Goal: Task Accomplishment & Management: Complete application form

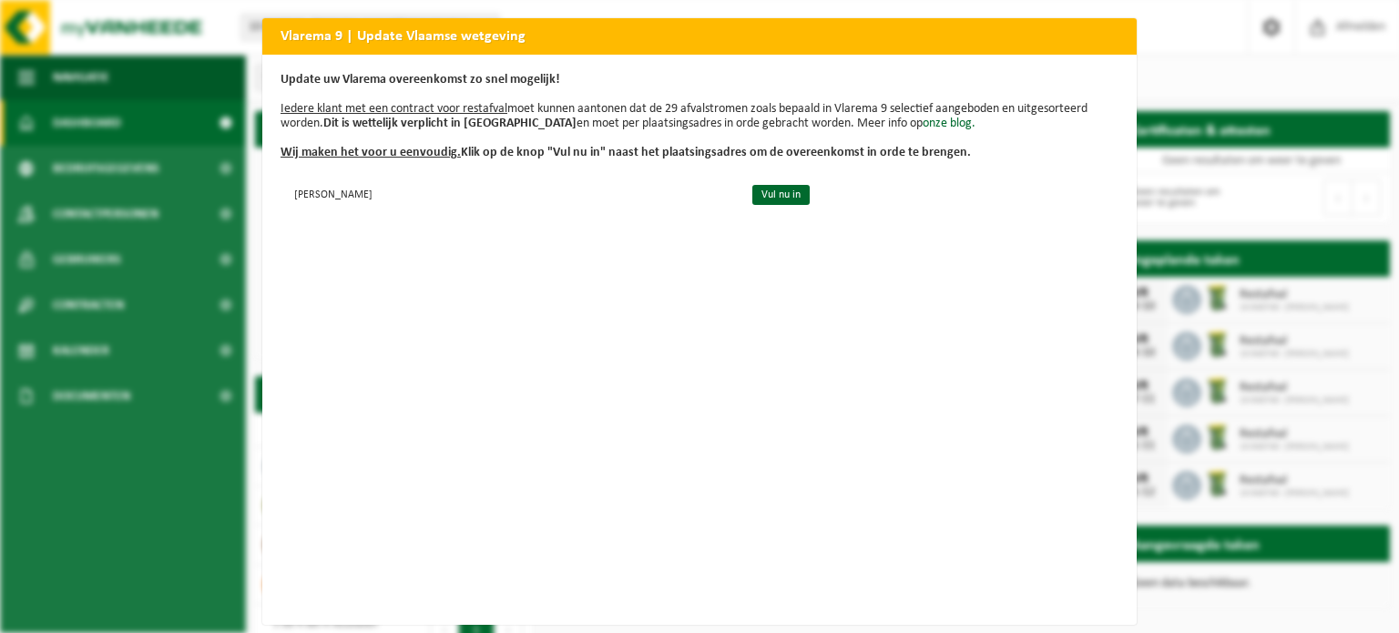
click at [393, 38] on h2 "Vlarema 9 | Update Vlaamse wetgeving" at bounding box center [699, 35] width 874 height 35
click at [1173, 51] on div "Vlarema 9 | Update Vlaamse wetgeving Update uw Vlarema overeenkomst zo snel mog…" at bounding box center [699, 316] width 1399 height 633
click at [95, 66] on div "Vlarema 9 | Update Vlaamse wetgeving Update uw Vlarema overeenkomst zo snel mog…" at bounding box center [699, 316] width 1399 height 633
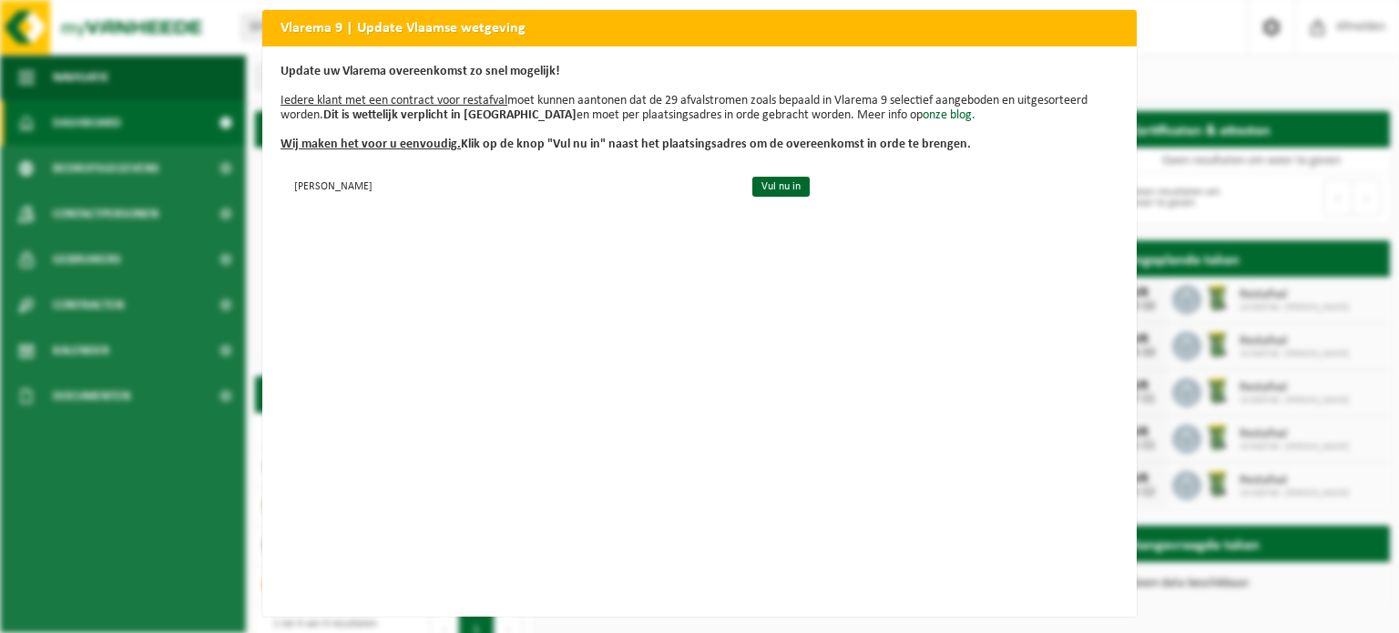
scroll to position [23, 0]
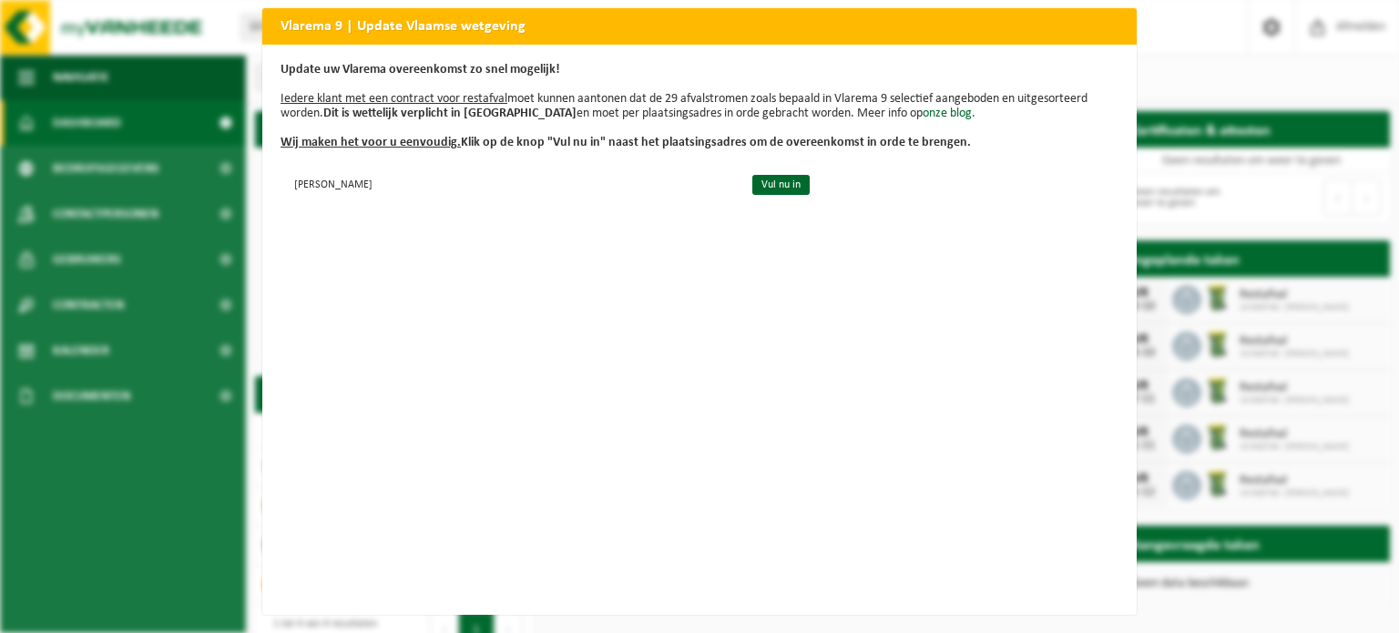
click at [182, 211] on div "Vlarema 9 | Update Vlaamse wetgeving Update uw Vlarema overeenkomst zo snel mog…" at bounding box center [699, 316] width 1399 height 633
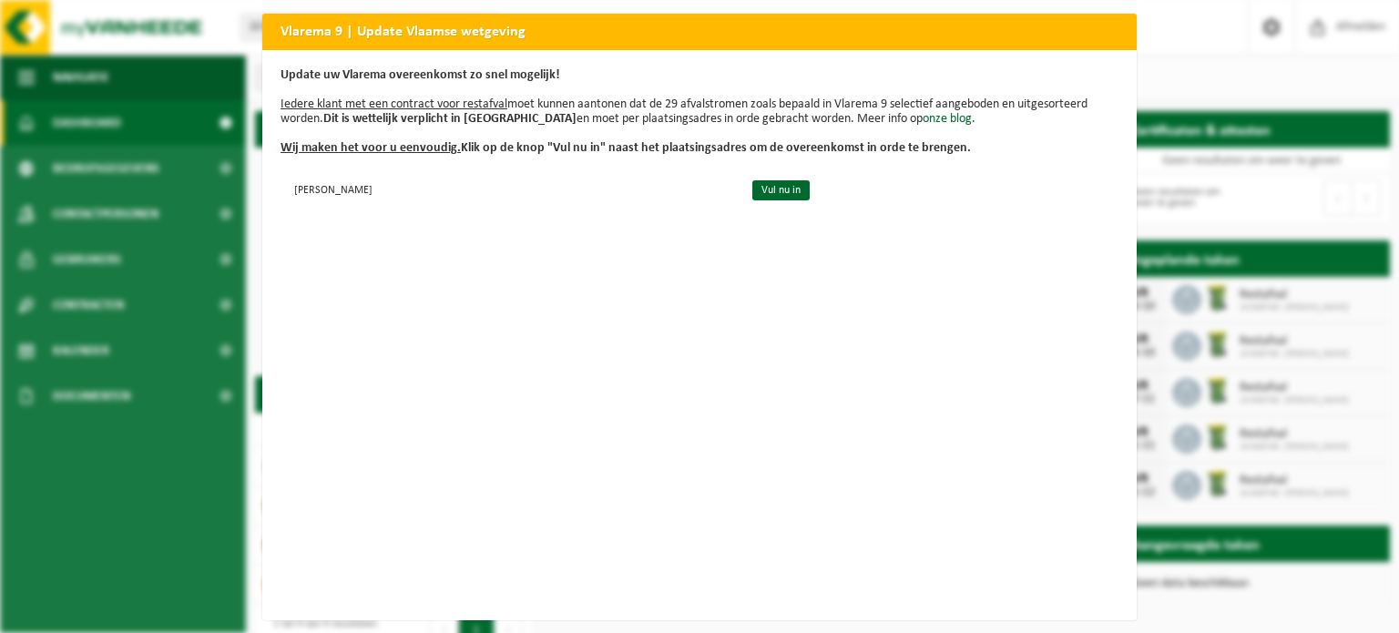
scroll to position [0, 0]
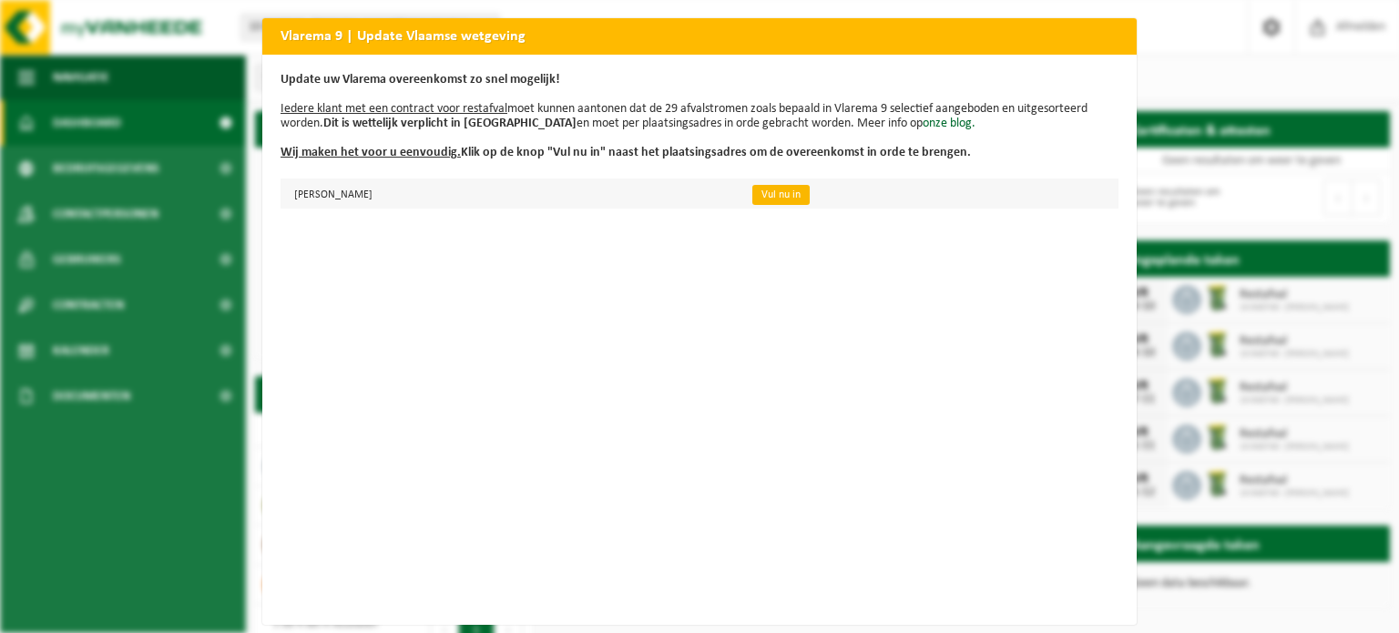
click at [810, 193] on link "Vul nu in" at bounding box center [780, 195] width 57 height 20
click at [1163, 87] on div "Vlarema 9 | Update Vlaamse wetgeving Update uw Vlarema overeenkomst zo snel mog…" at bounding box center [699, 316] width 1399 height 633
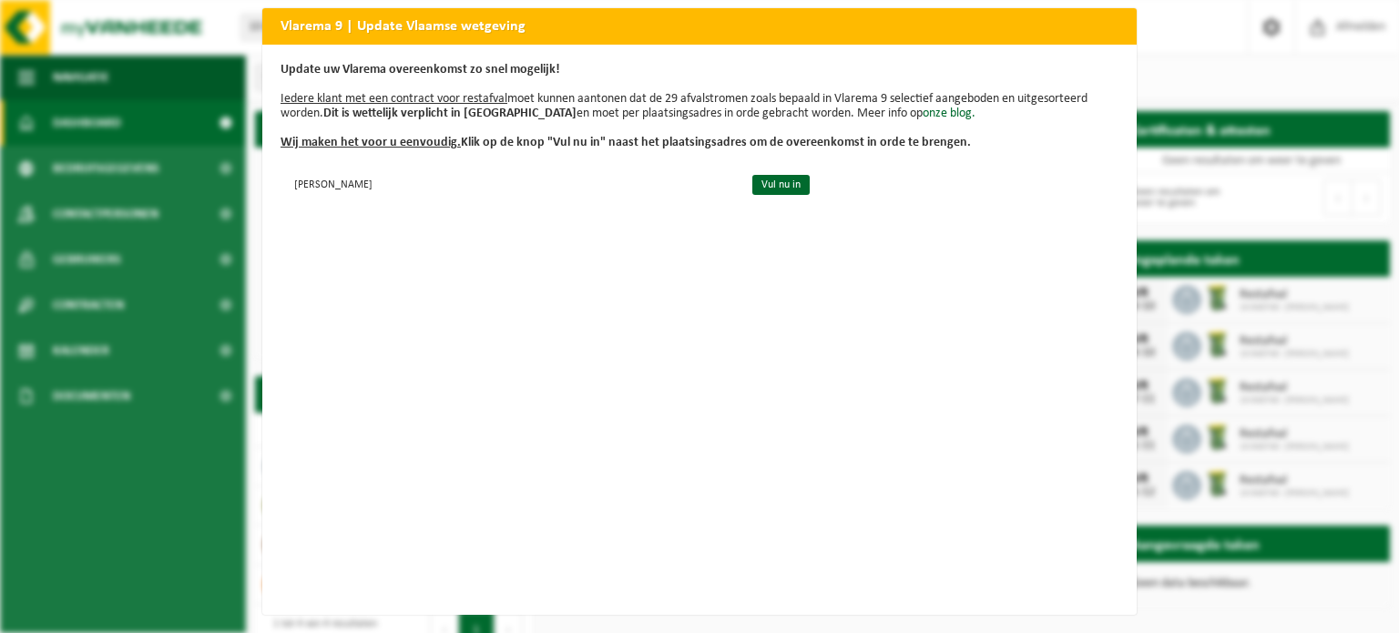
scroll to position [23, 0]
drag, startPoint x: 308, startPoint y: 469, endPoint x: 404, endPoint y: 416, distance: 110.0
click at [309, 469] on div "Update uw Vlarema overeenkomst zo snel mogelijk! Iedere klant met een contract …" at bounding box center [699, 330] width 874 height 570
click at [810, 176] on link "Vul nu in" at bounding box center [780, 185] width 57 height 20
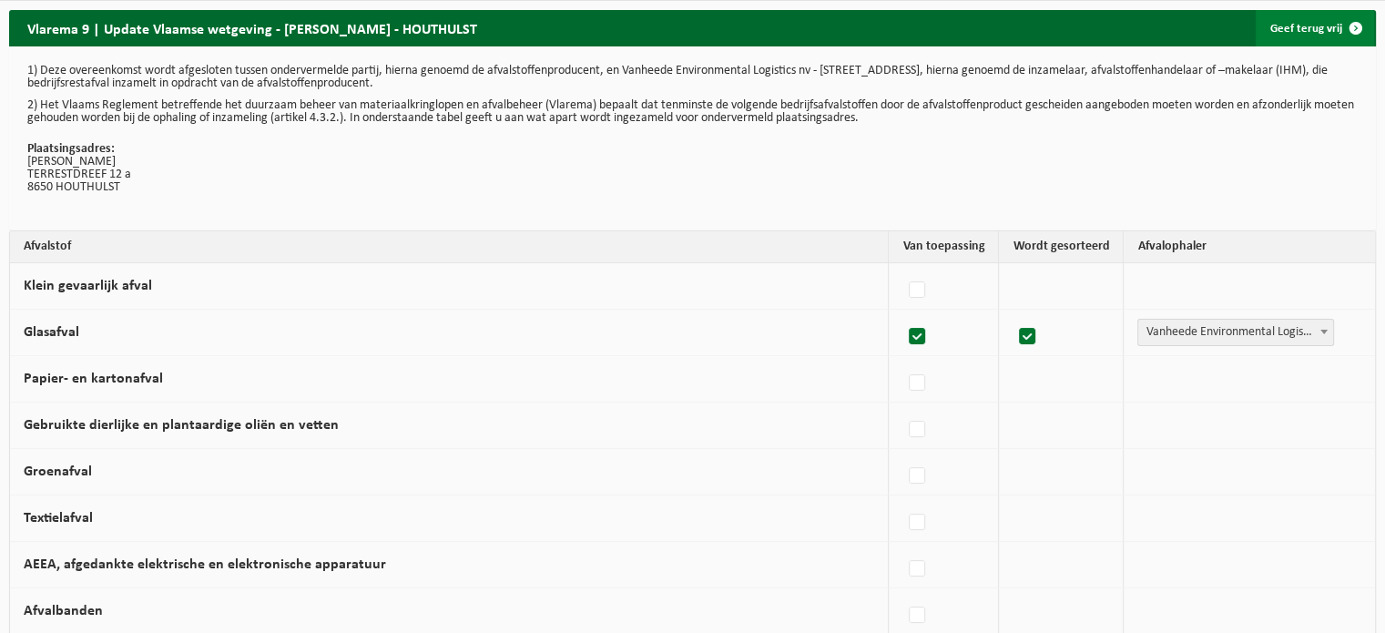
click at [1311, 31] on link "Geef terug vrij" at bounding box center [1315, 28] width 118 height 36
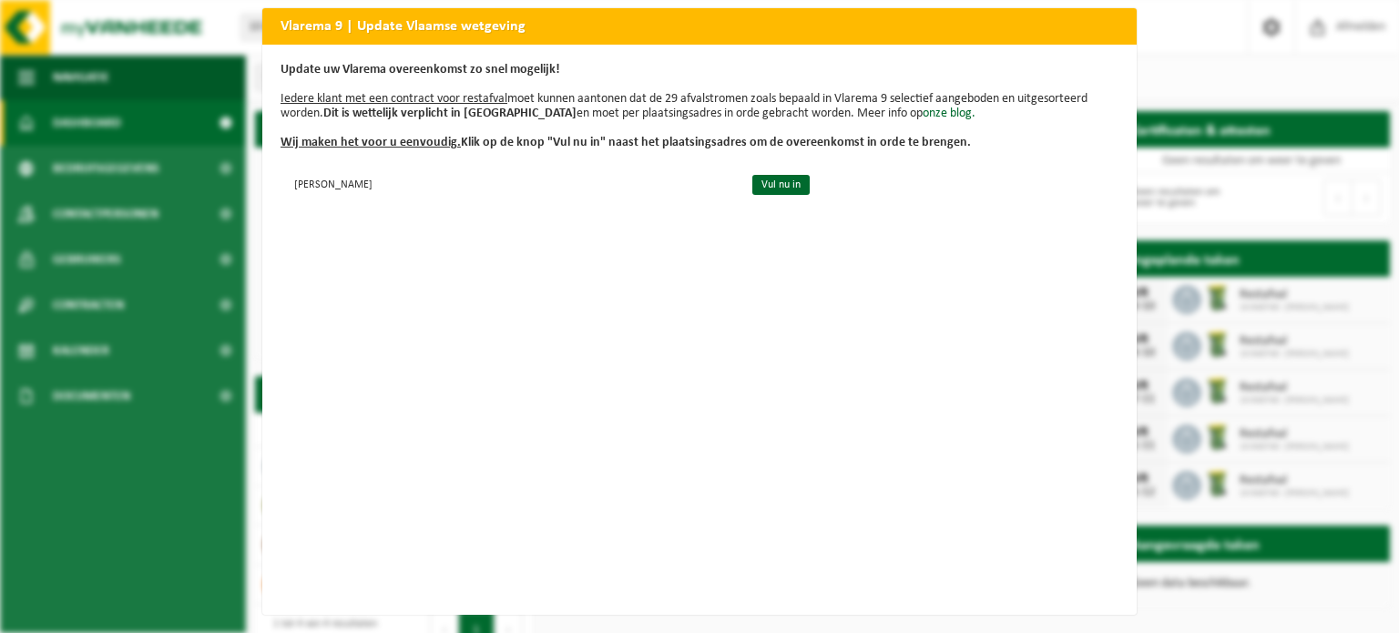
scroll to position [23, 0]
click at [810, 179] on link "Vul nu in" at bounding box center [780, 185] width 57 height 20
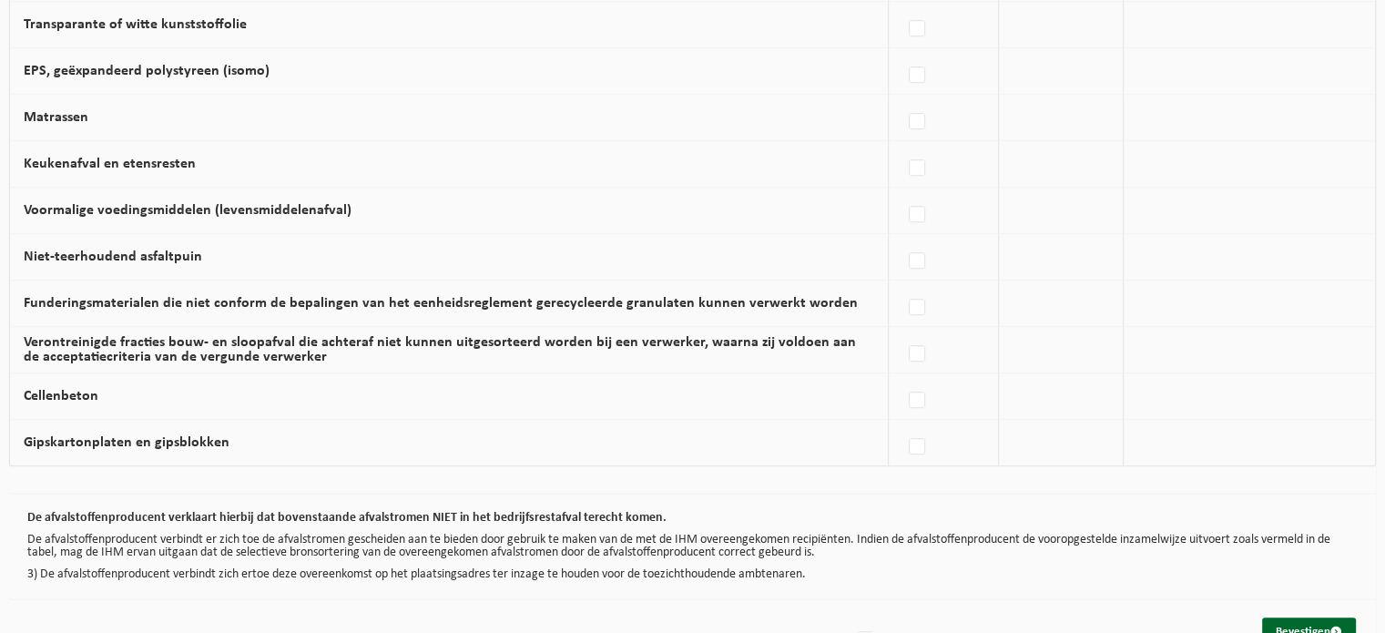
scroll to position [1195, 0]
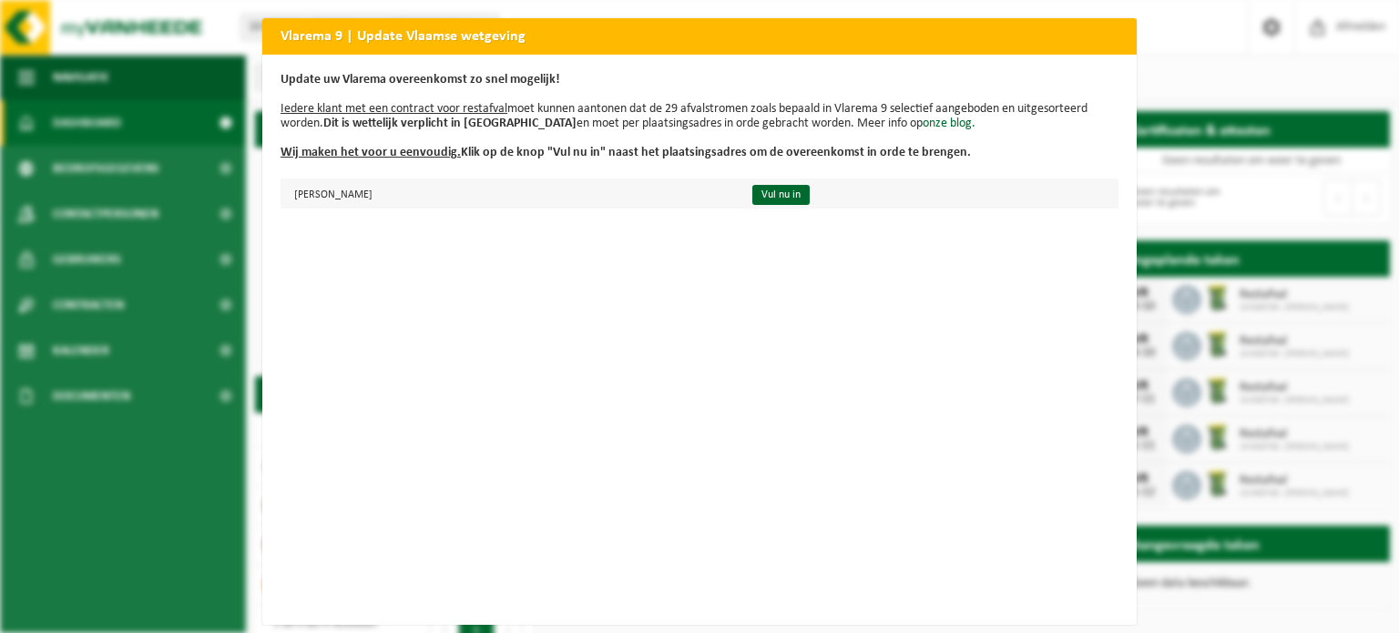
click at [398, 194] on td "IVO LEENKNEGT - HOUTHULST" at bounding box center [508, 193] width 456 height 30
click at [240, 118] on div "Vlarema 9 | Update Vlaamse wetgeving Update uw Vlarema overeenkomst zo snel mog…" at bounding box center [699, 316] width 1399 height 633
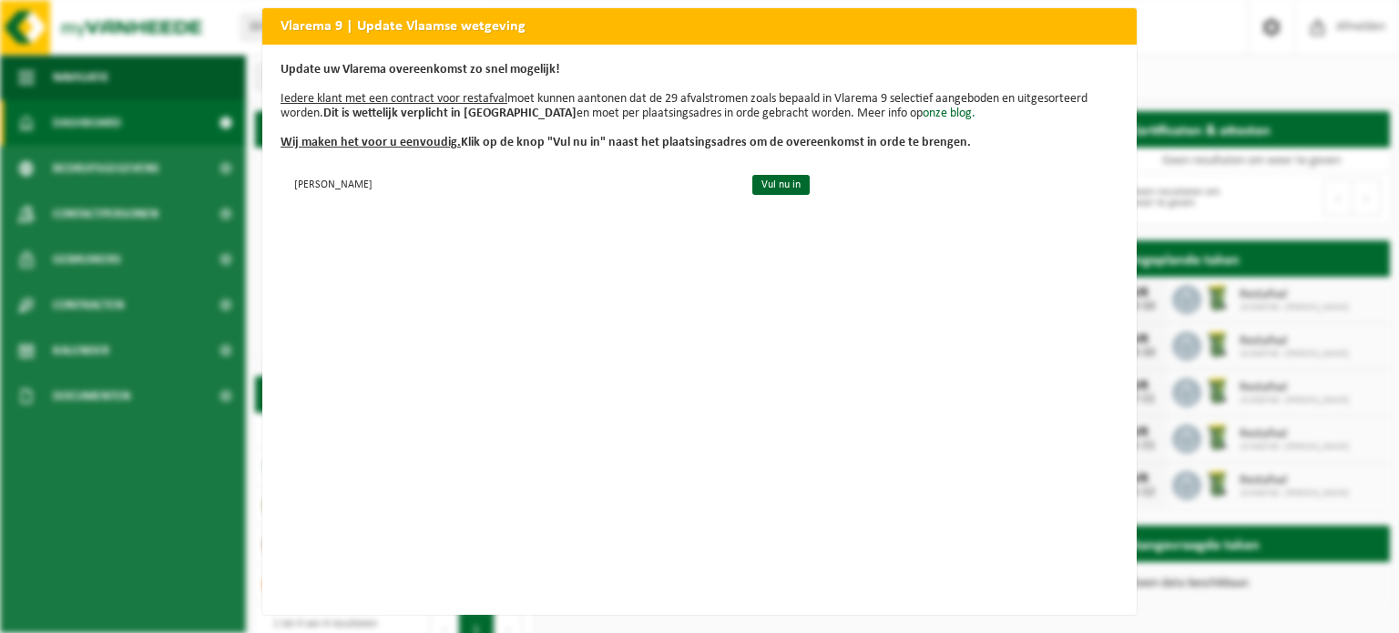
scroll to position [23, 0]
drag, startPoint x: 483, startPoint y: 612, endPoint x: 870, endPoint y: 606, distance: 387.1
click at [855, 611] on div "Vlarema 9 | Update Vlaamse wetgeving Update uw Vlarema overeenkomst zo snel mog…" at bounding box center [699, 316] width 1399 height 633
click at [134, 278] on div "Vlarema 9 | Update Vlaamse wetgeving Update uw Vlarema overeenkomst zo snel mog…" at bounding box center [699, 316] width 1399 height 633
click at [102, 260] on div "Vlarema 9 | Update Vlaamse wetgeving Update uw Vlarema overeenkomst zo snel mog…" at bounding box center [699, 316] width 1399 height 633
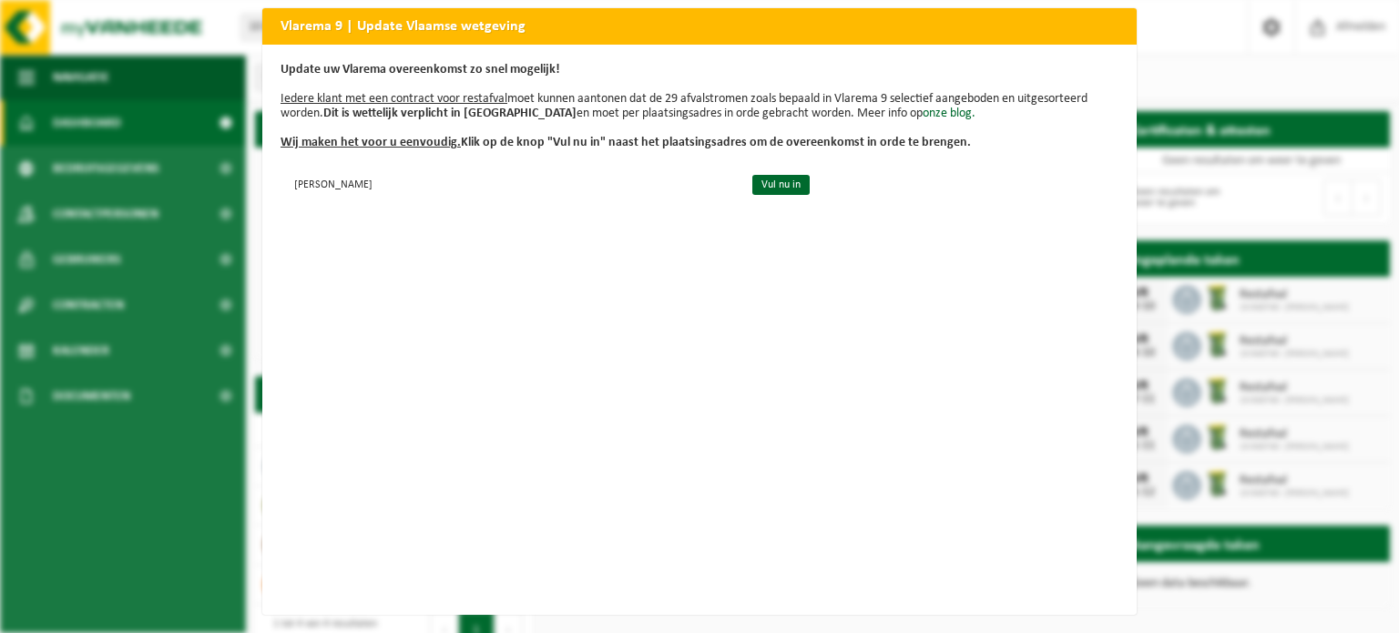
click at [102, 222] on div "Vlarema 9 | Update Vlaamse wetgeving Update uw Vlarema overeenkomst zo snel mog…" at bounding box center [699, 316] width 1399 height 633
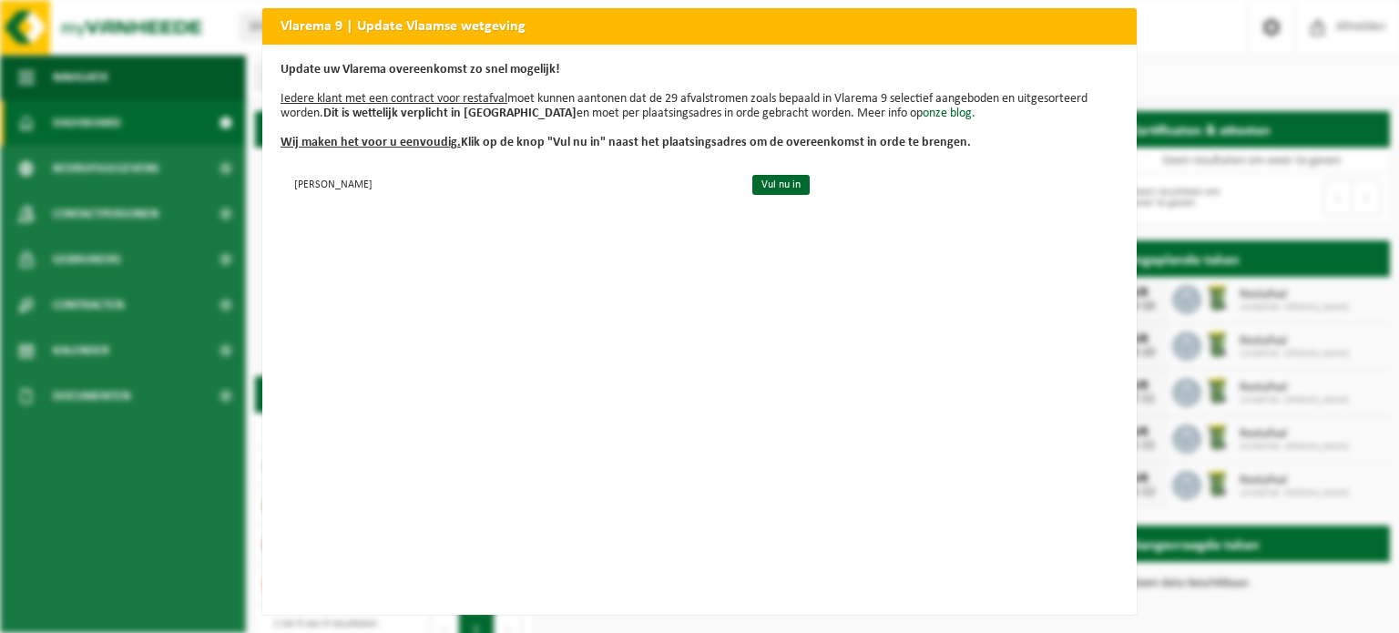
click at [94, 216] on div "Vlarema 9 | Update Vlaamse wetgeving Update uw Vlarema overeenkomst zo snel mog…" at bounding box center [699, 316] width 1399 height 633
click at [92, 215] on div "Vlarema 9 | Update Vlaamse wetgeving Update uw Vlarema overeenkomst zo snel mog…" at bounding box center [699, 316] width 1399 height 633
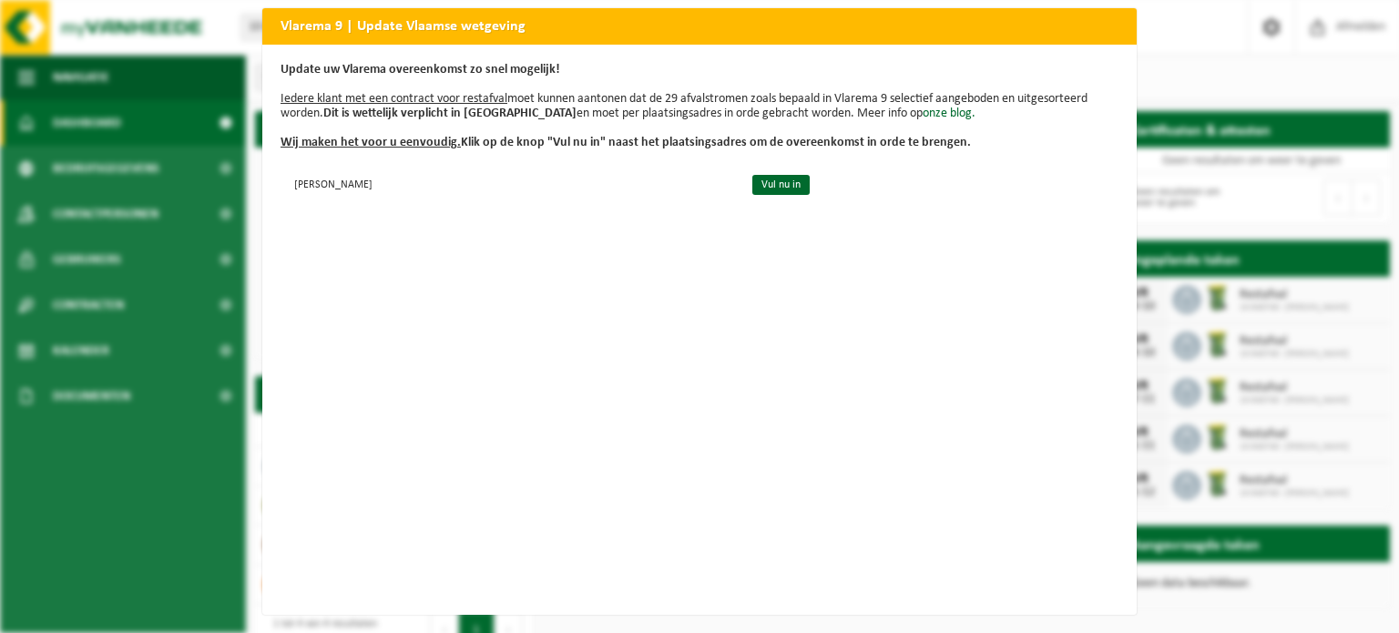
click at [92, 215] on div "Vlarema 9 | Update Vlaamse wetgeving Update uw Vlarema overeenkomst zo snel mog…" at bounding box center [699, 316] width 1399 height 633
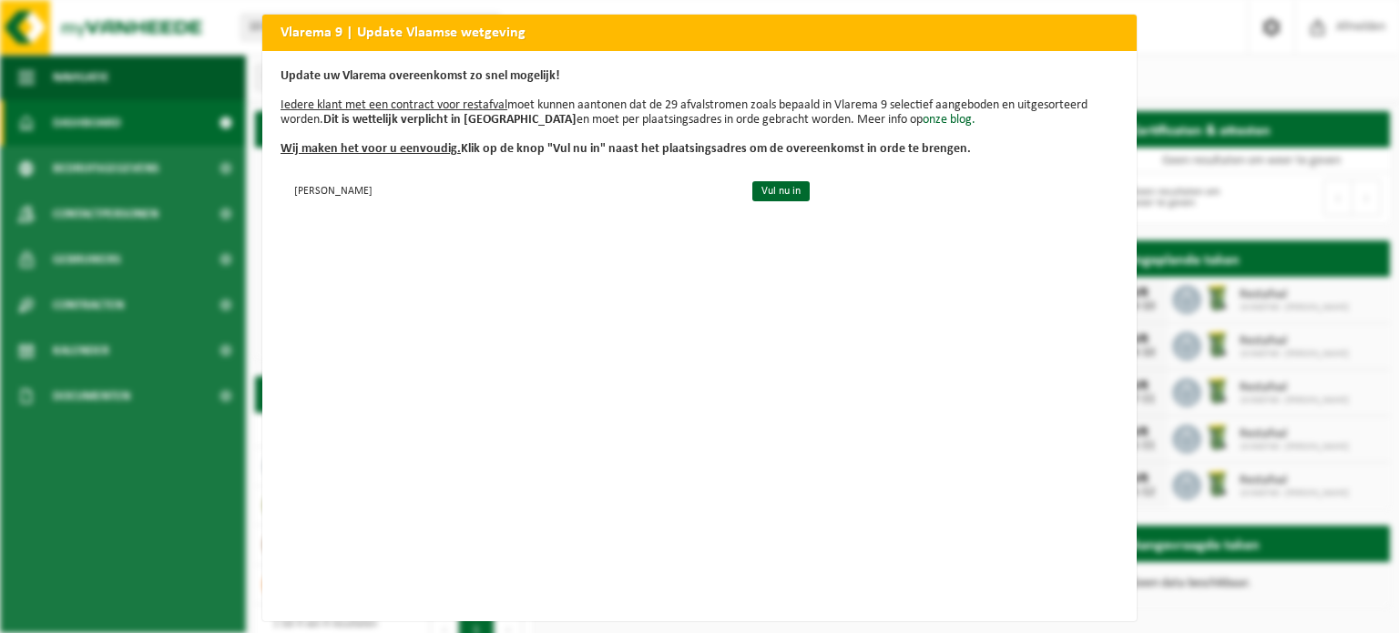
scroll to position [0, 0]
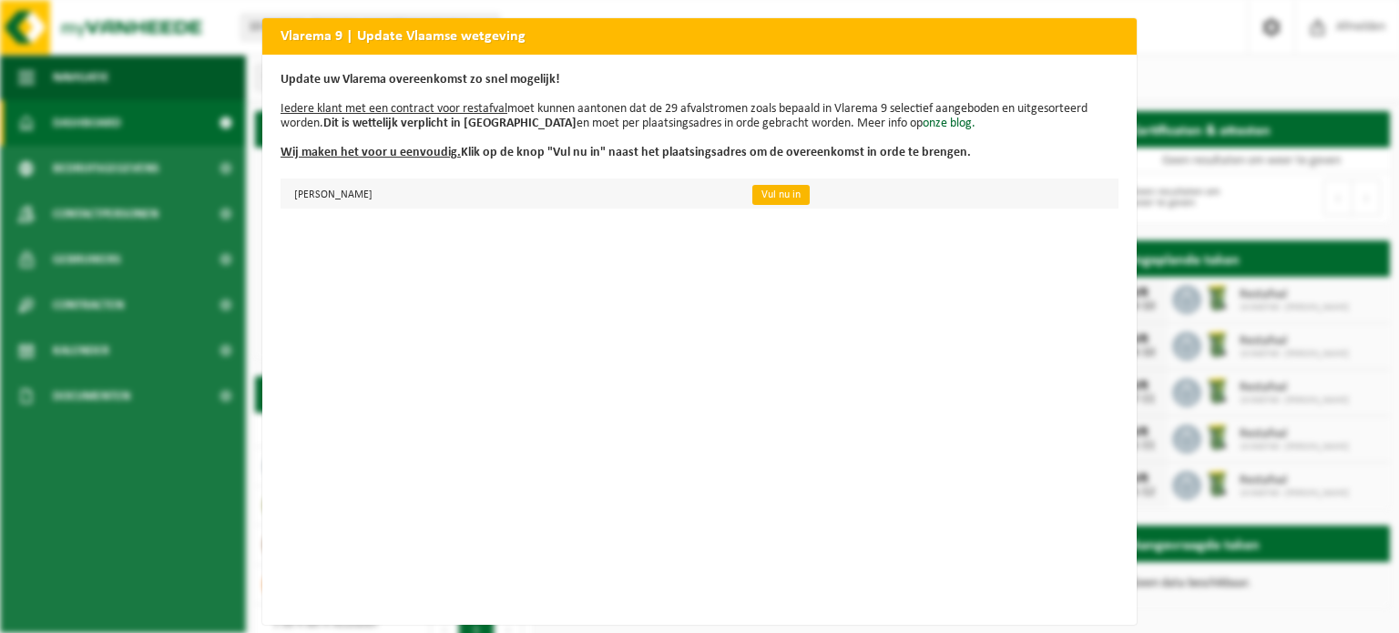
click at [810, 197] on link "Vul nu in" at bounding box center [780, 195] width 57 height 20
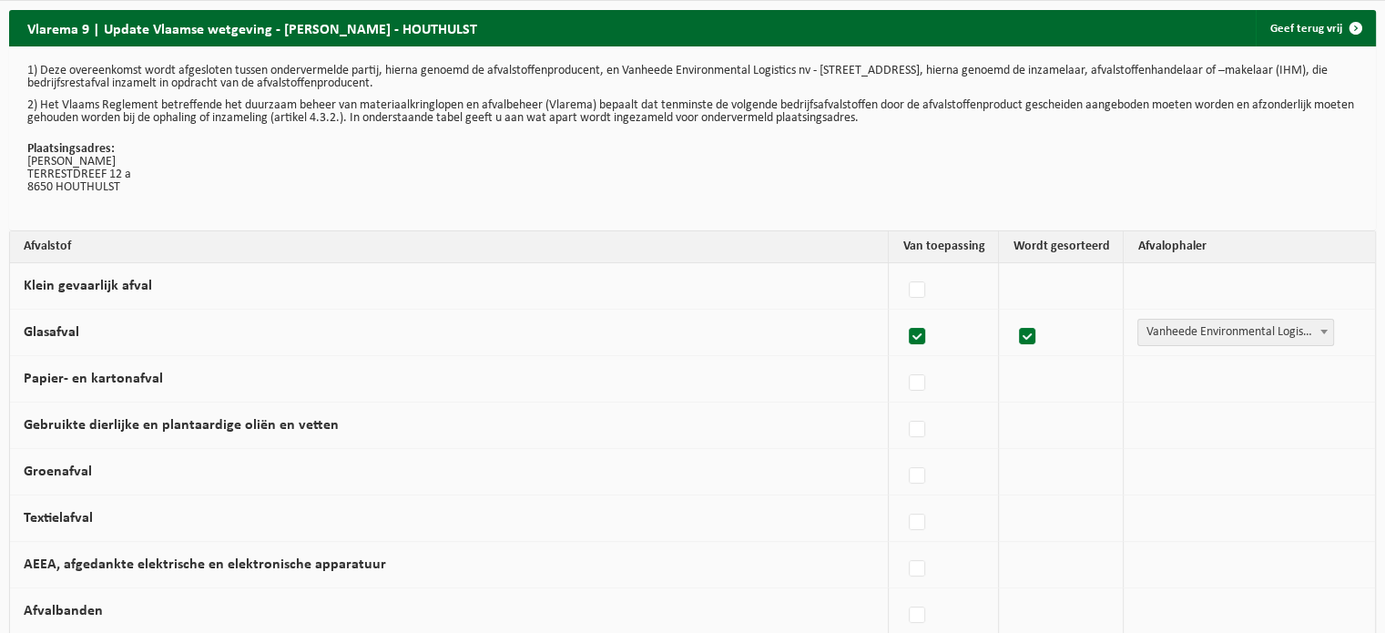
click at [925, 338] on label at bounding box center [917, 336] width 25 height 27
click at [902, 314] on input "Glasafval" at bounding box center [902, 313] width 1 height 1
checkbox input "false"
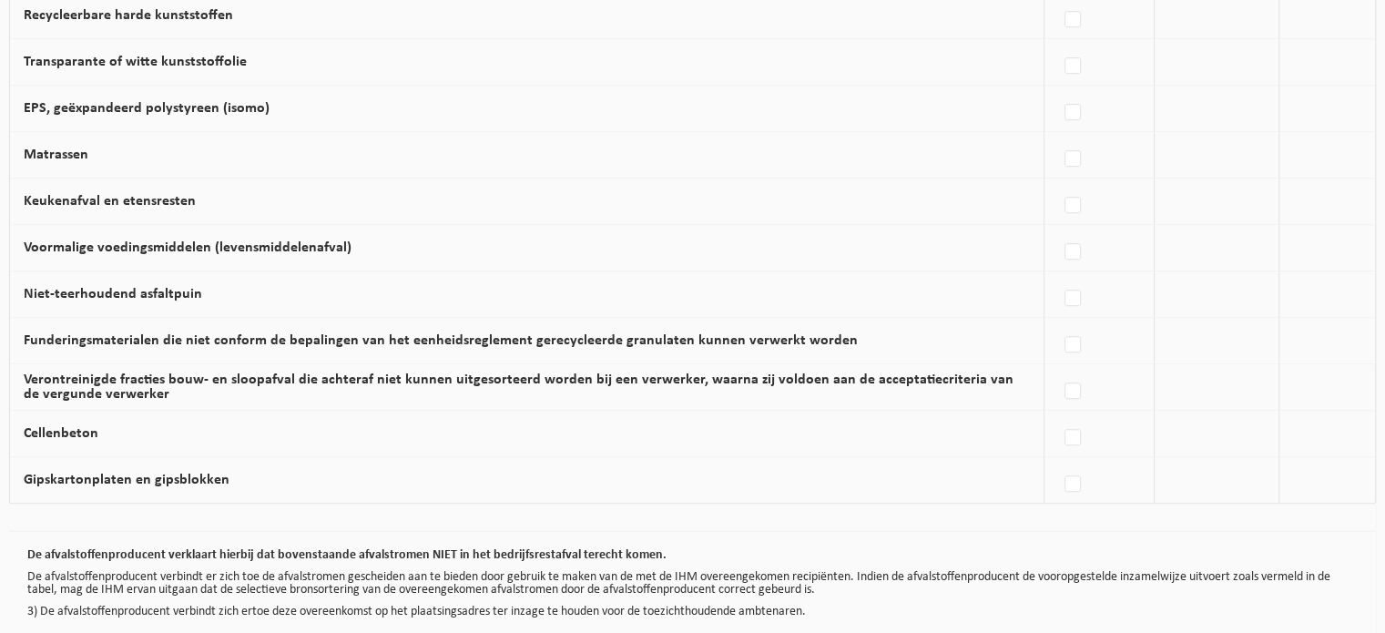
scroll to position [1195, 0]
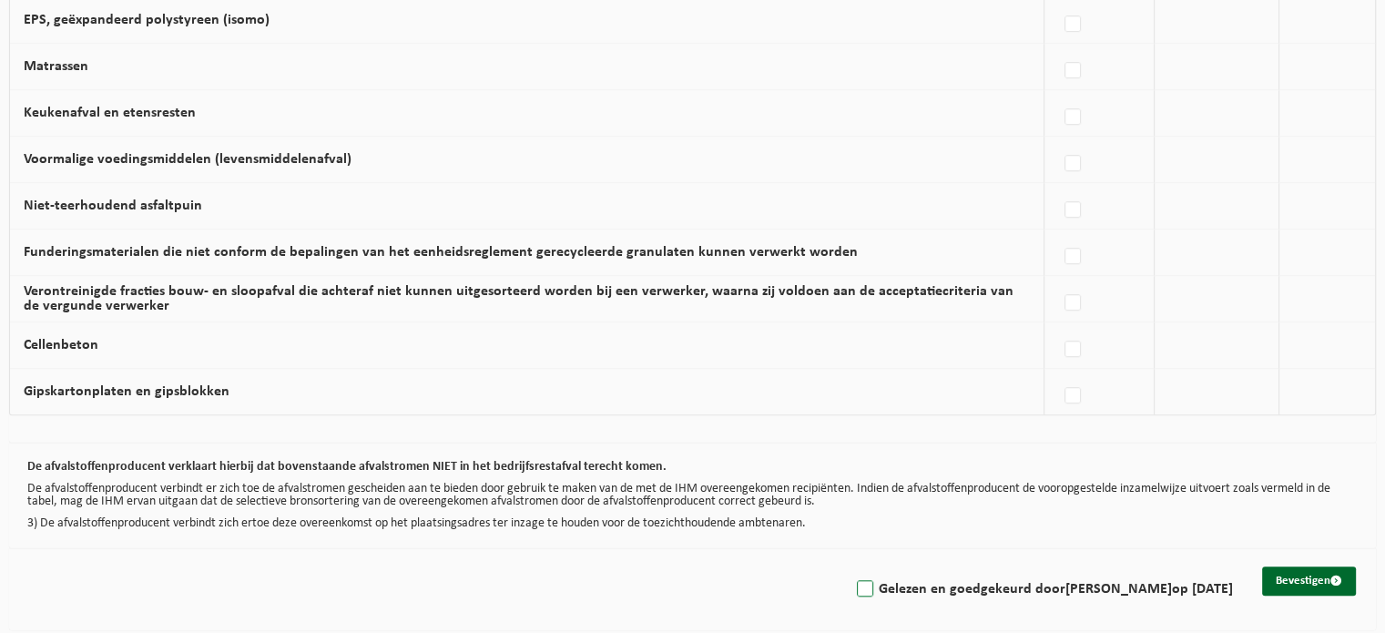
click at [863, 580] on label "Gelezen en goedgekeurd door IVO LEENKNEGT op 28/09/25" at bounding box center [1043, 589] width 380 height 27
click at [851, 566] on input "Gelezen en goedgekeurd door IVO LEENKNEGT op 28/09/25" at bounding box center [850, 566] width 1 height 1
checkbox input "true"
click at [1301, 566] on button "Bevestigen" at bounding box center [1309, 580] width 94 height 29
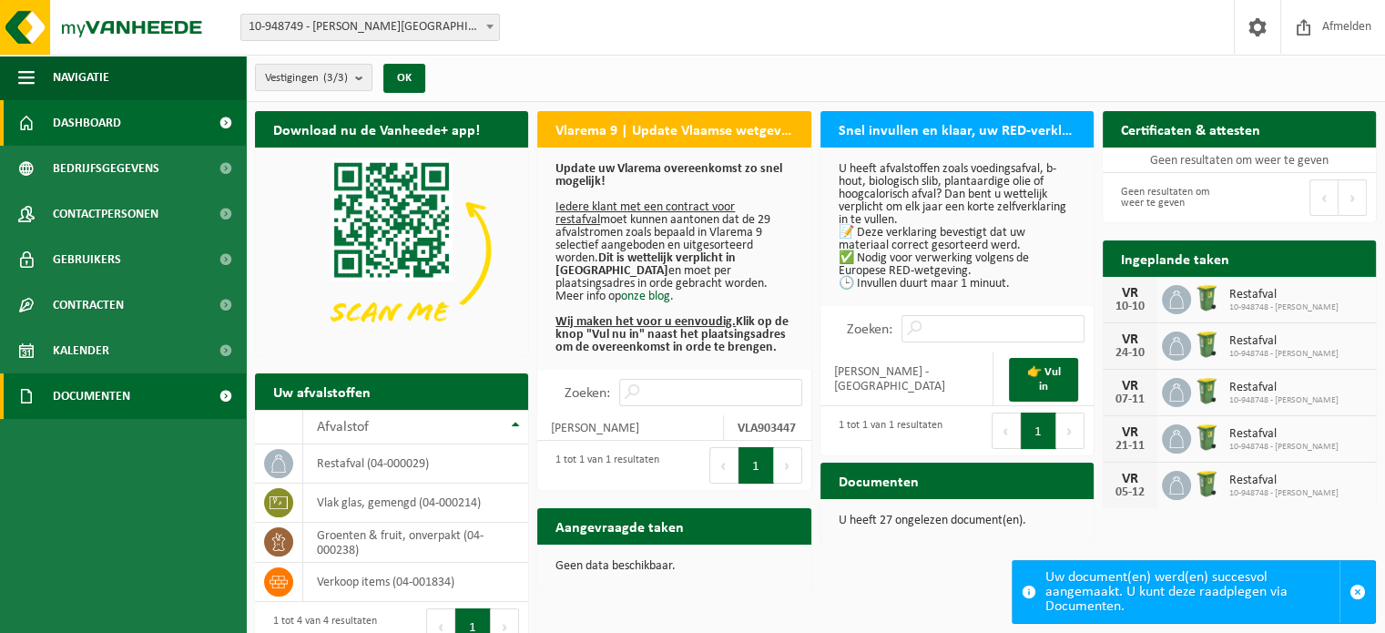
click at [98, 385] on span "Documenten" at bounding box center [91, 396] width 77 height 46
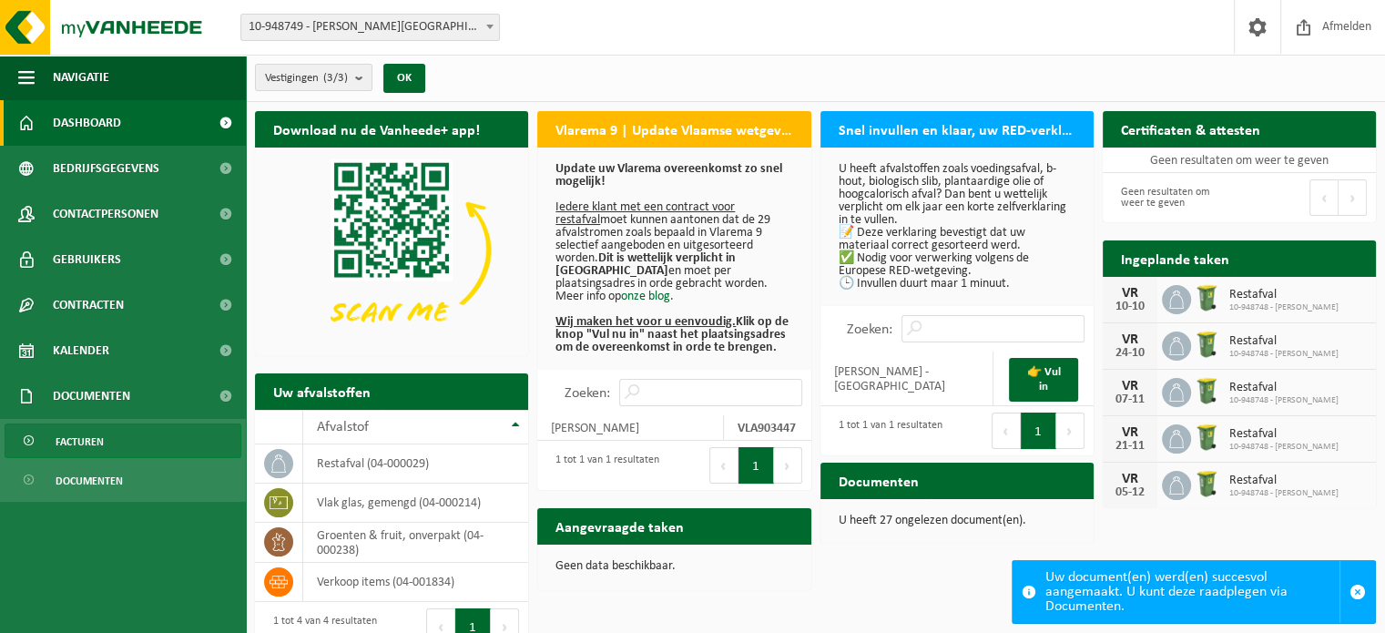
click at [87, 436] on span "Facturen" at bounding box center [80, 441] width 48 height 35
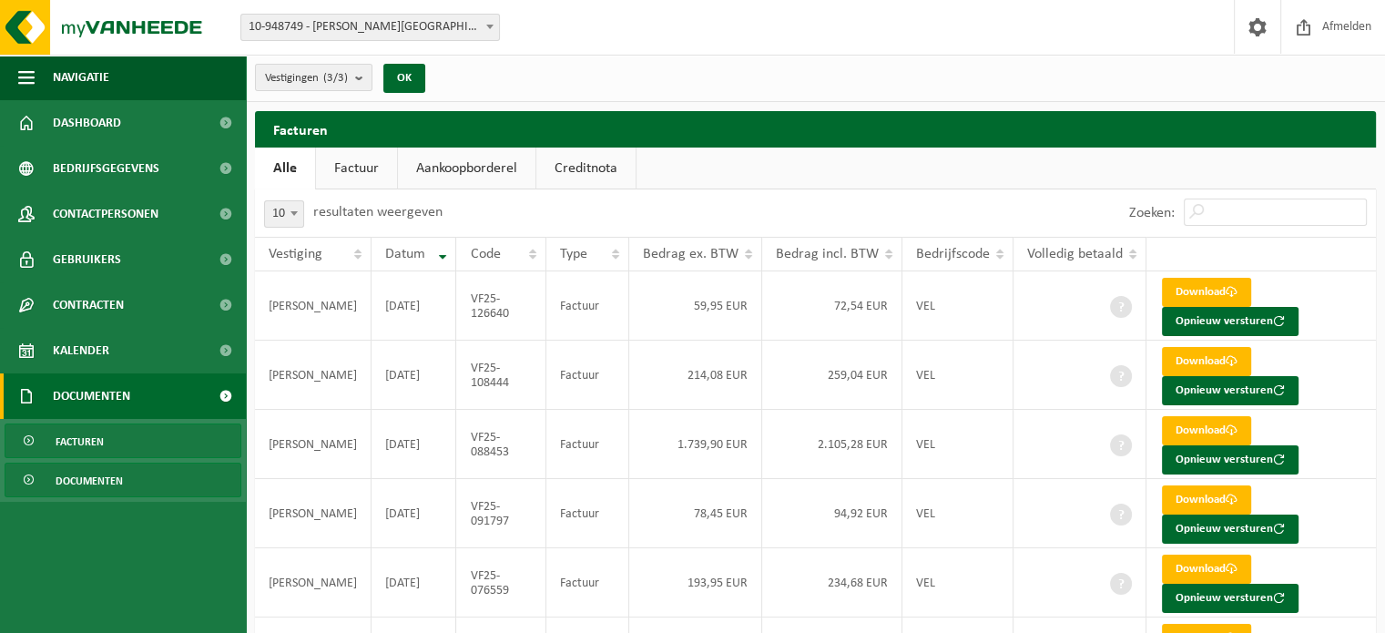
click at [97, 480] on span "Documenten" at bounding box center [89, 481] width 67 height 35
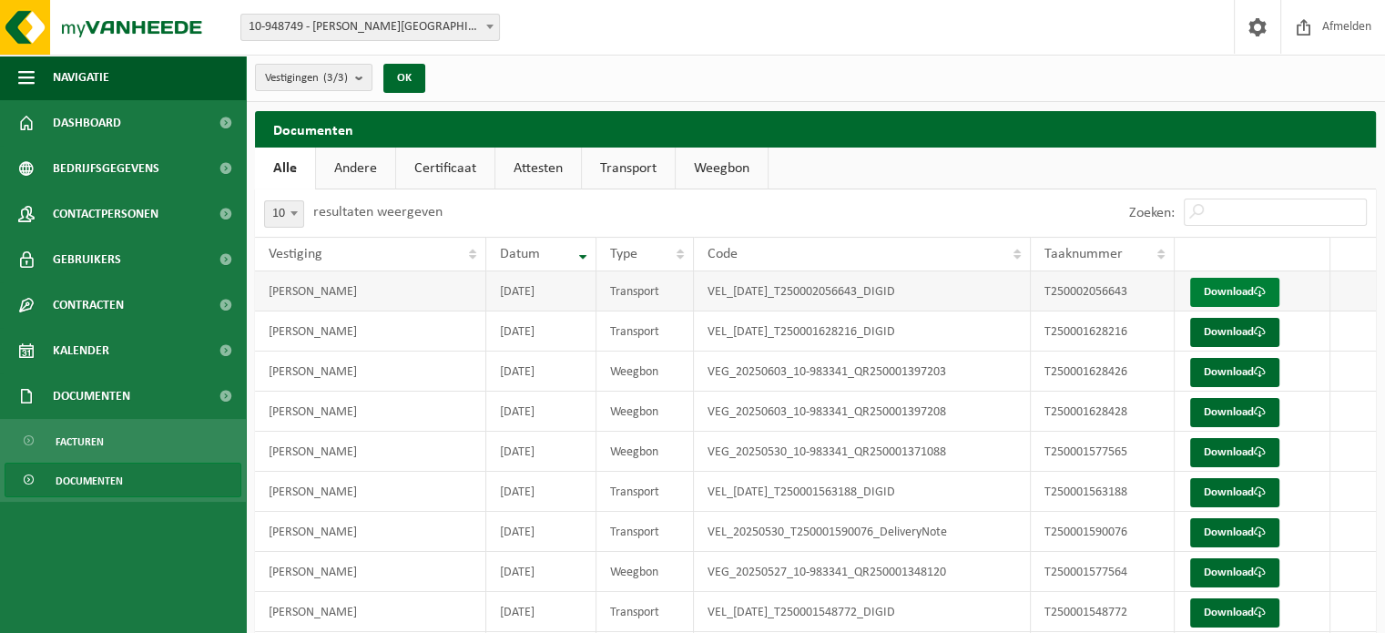
click at [1229, 283] on link "Download" at bounding box center [1234, 292] width 89 height 29
click at [1242, 337] on link "Download" at bounding box center [1234, 332] width 89 height 29
